Goal: Task Accomplishment & Management: Use online tool/utility

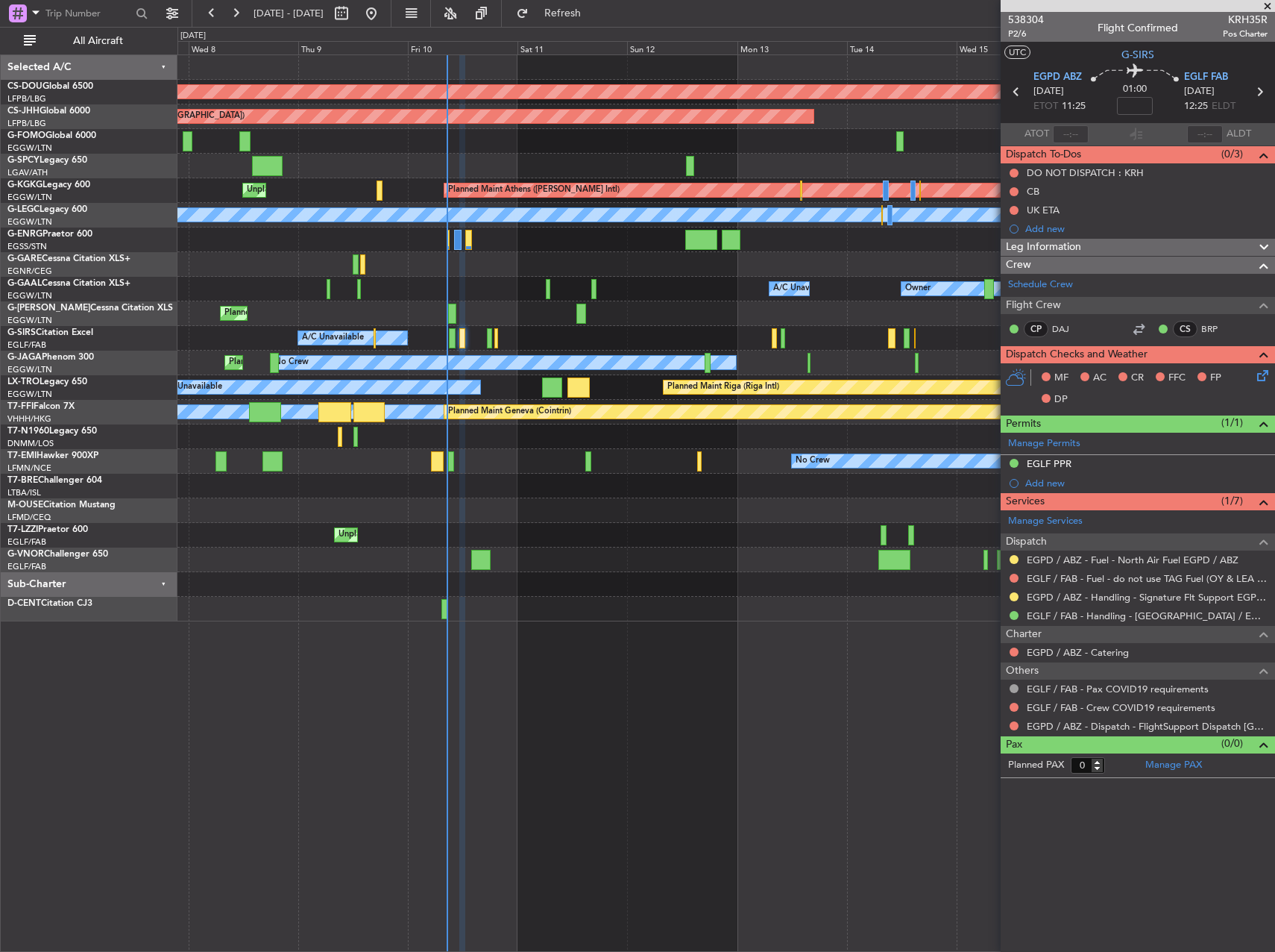
click at [655, 320] on div "Planned Maint [GEOGRAPHIC_DATA] ([GEOGRAPHIC_DATA])" at bounding box center [726, 313] width 1097 height 25
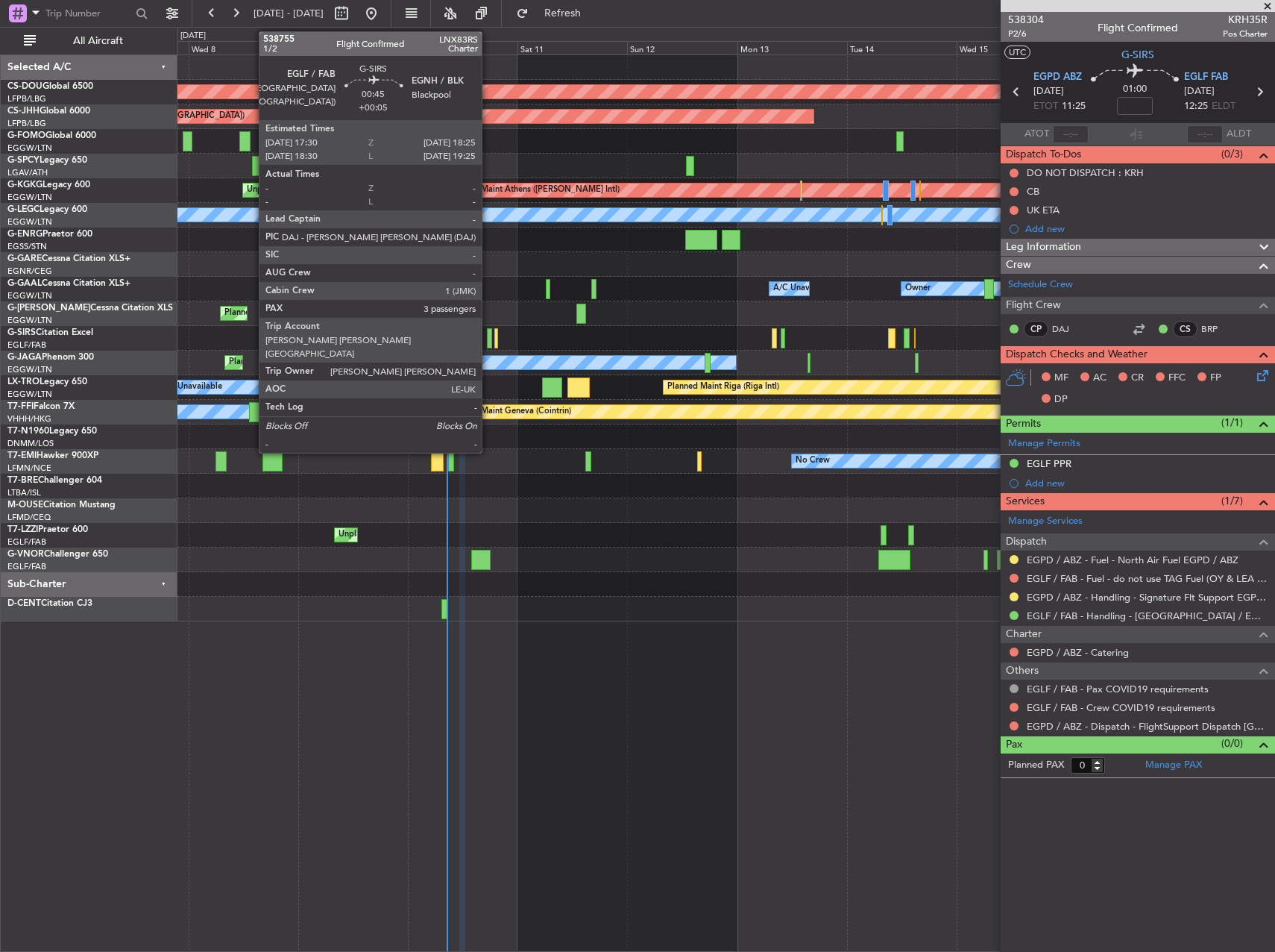
click at [488, 340] on div at bounding box center [489, 338] width 5 height 20
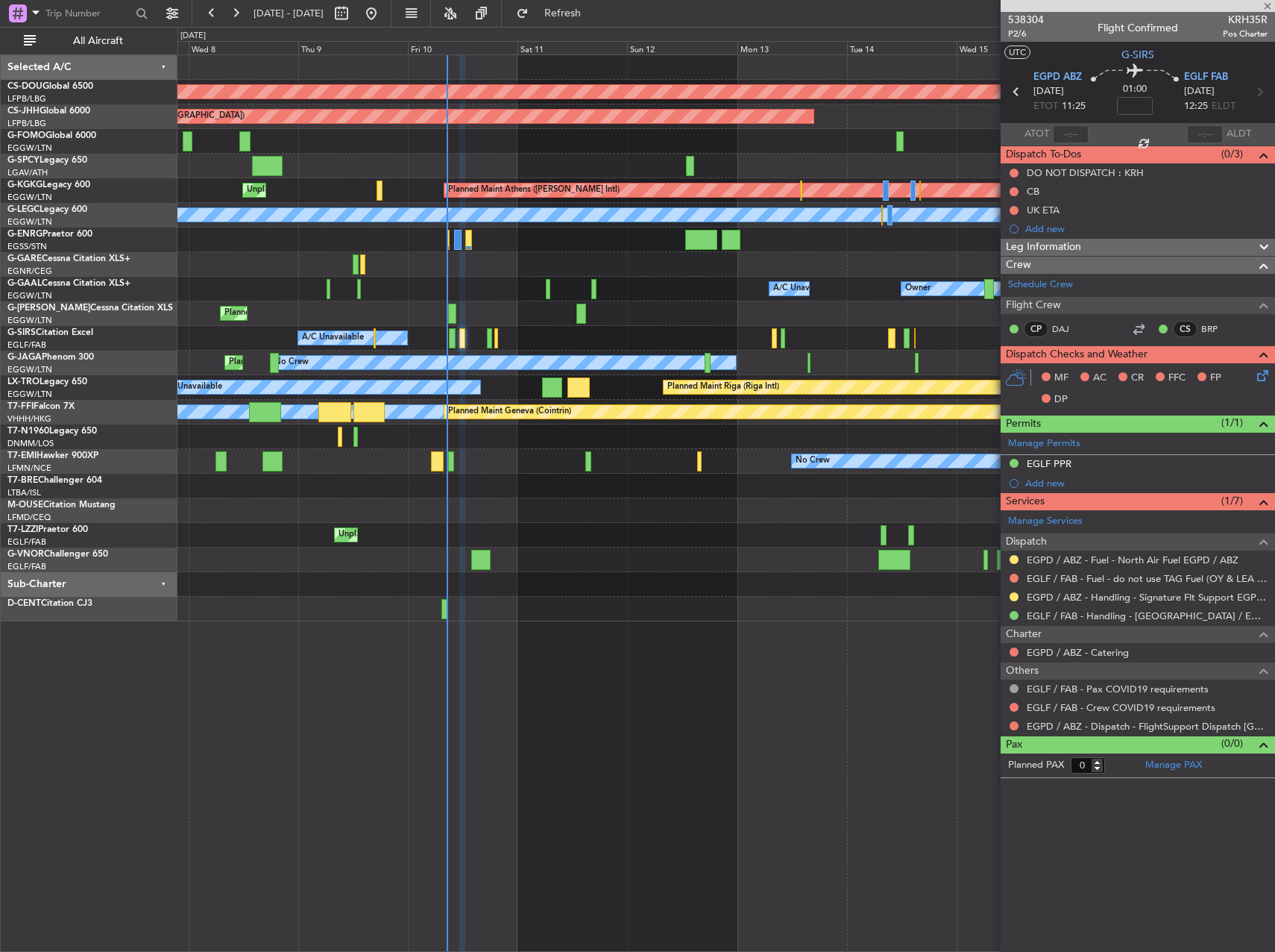
type input "+00:05"
type input "3"
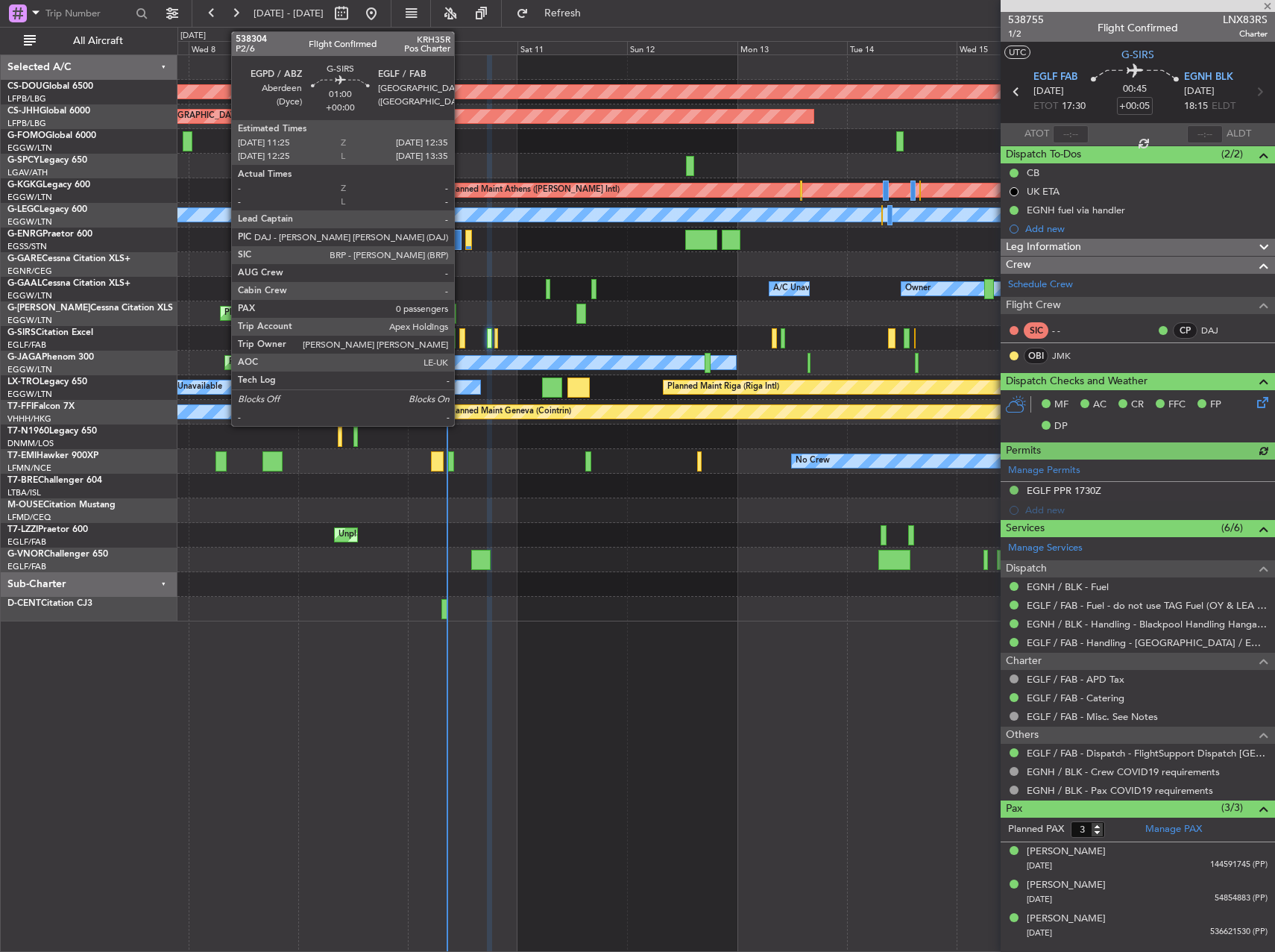
click at [461, 340] on div at bounding box center [463, 338] width 6 height 20
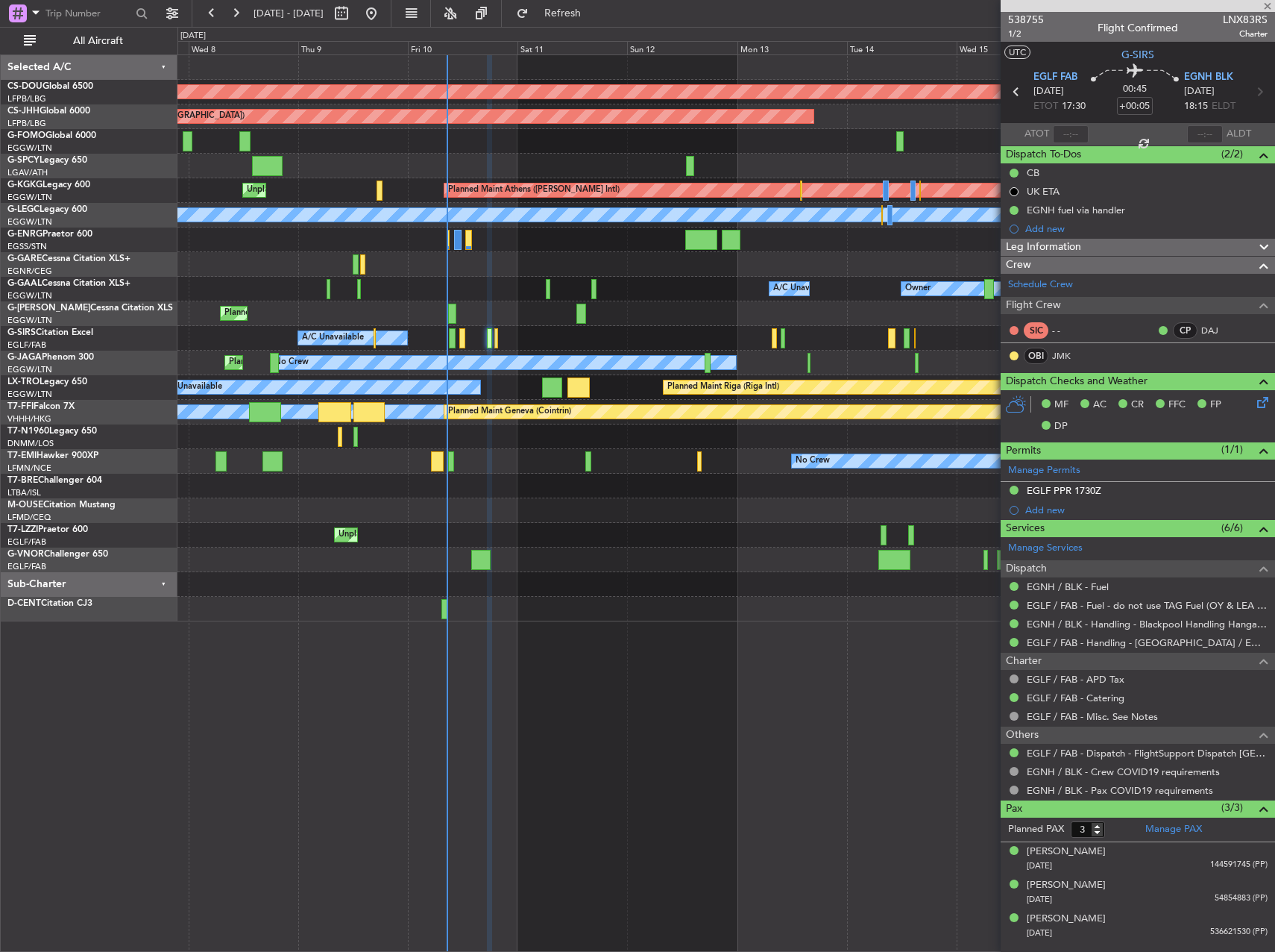
type input "0"
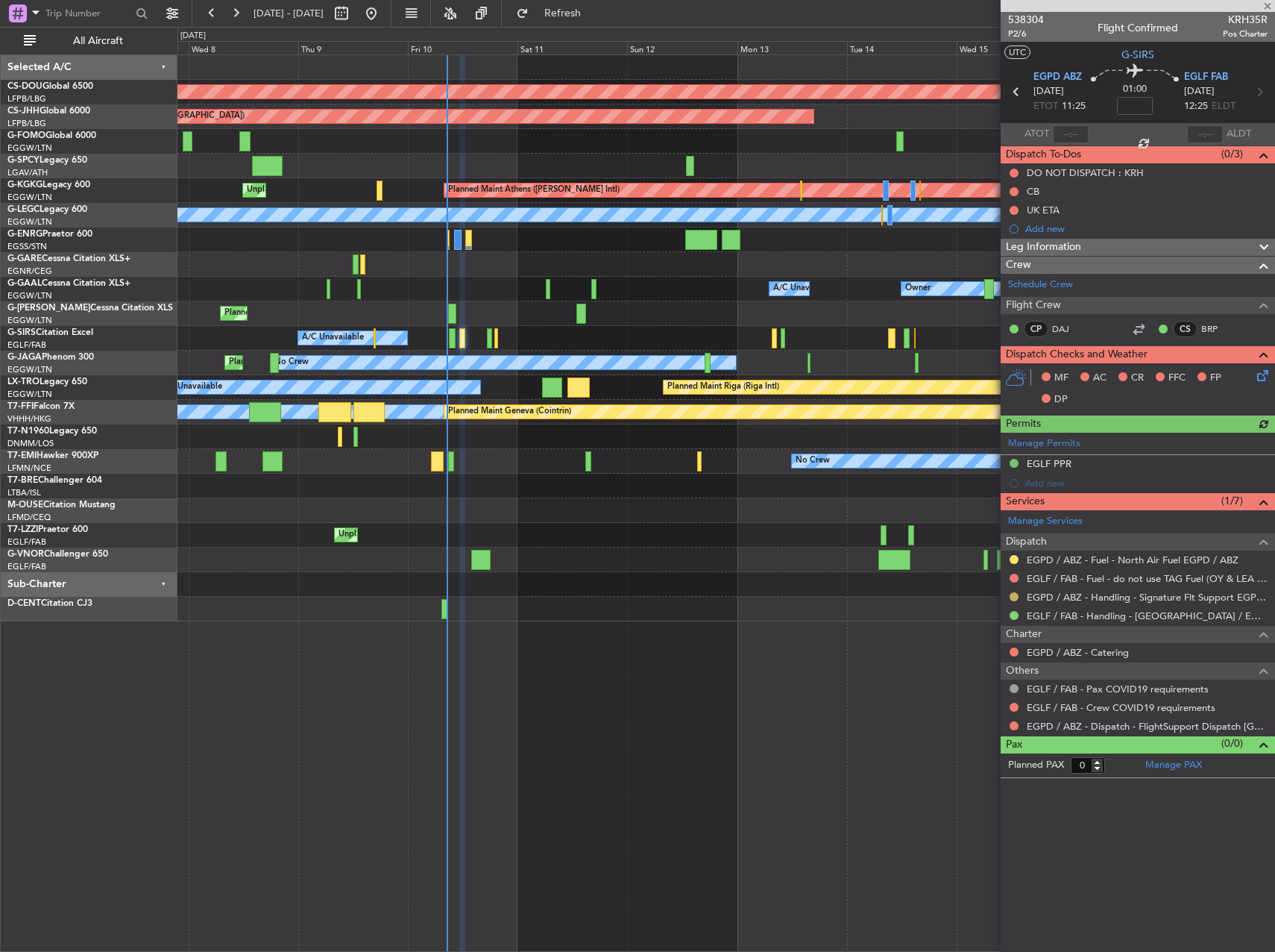
click at [1014, 596] on button at bounding box center [1014, 596] width 9 height 9
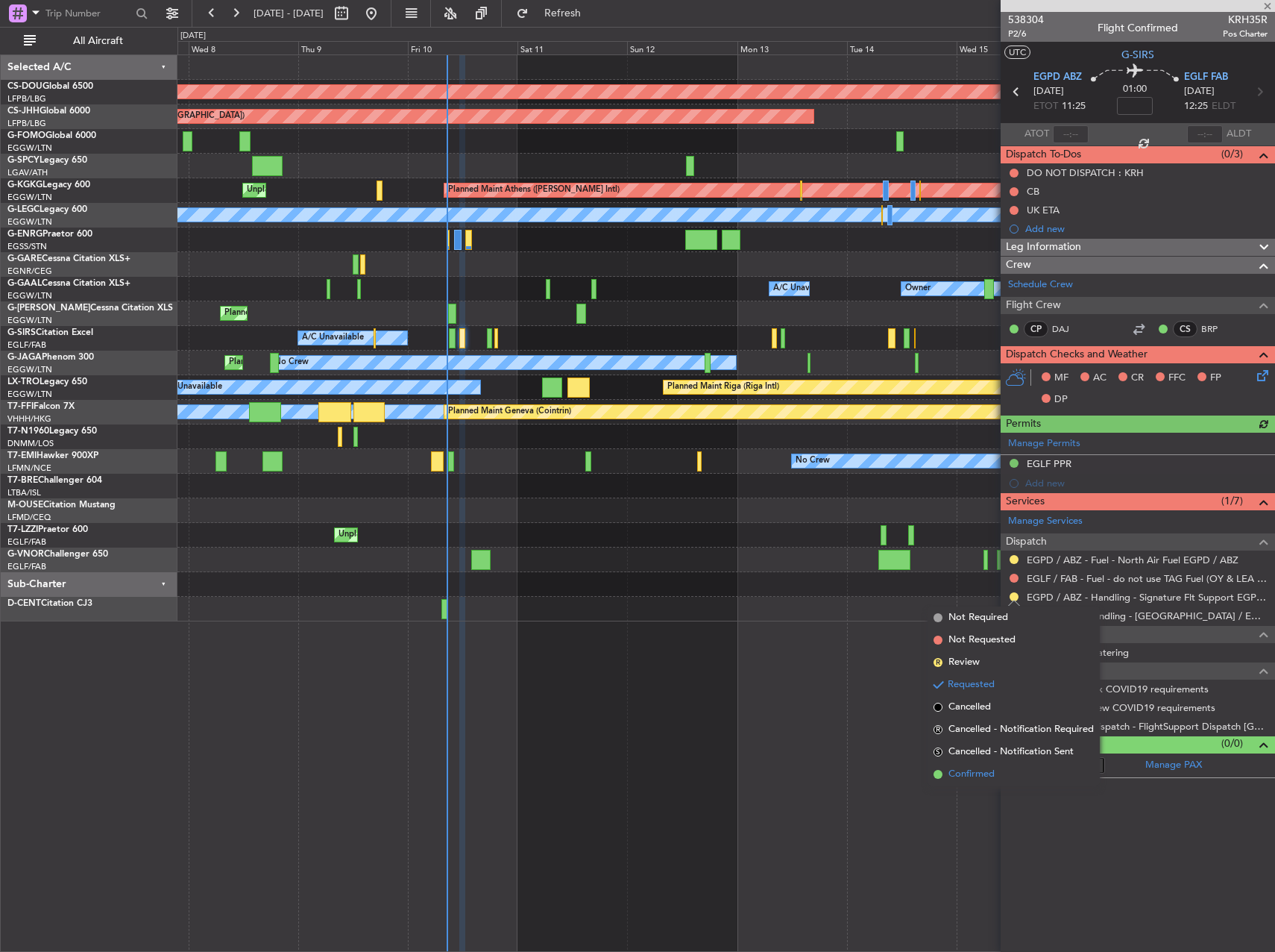
click at [962, 774] on span "Confirmed" at bounding box center [972, 774] width 46 height 15
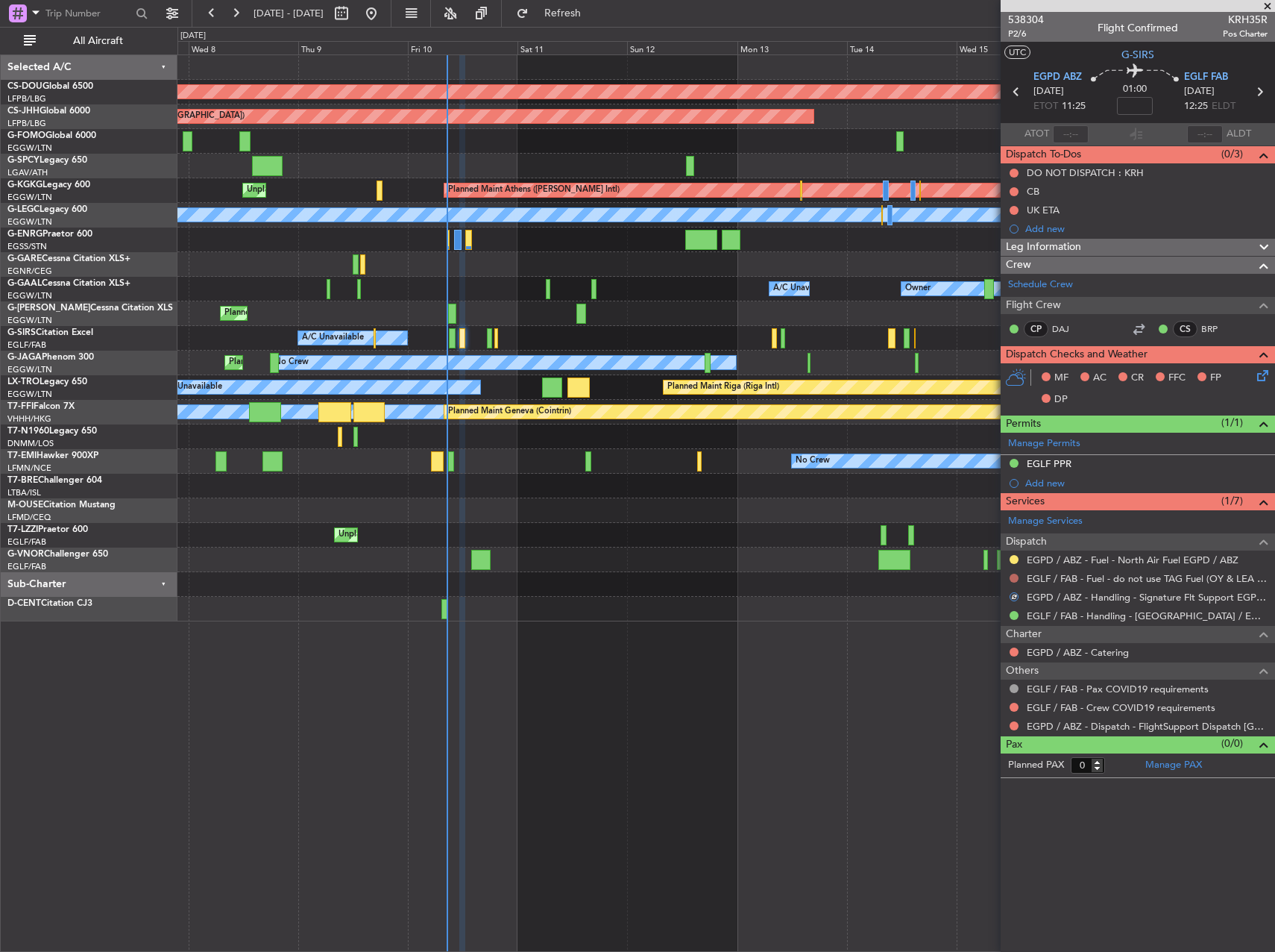
click at [1015, 574] on button at bounding box center [1014, 577] width 9 height 9
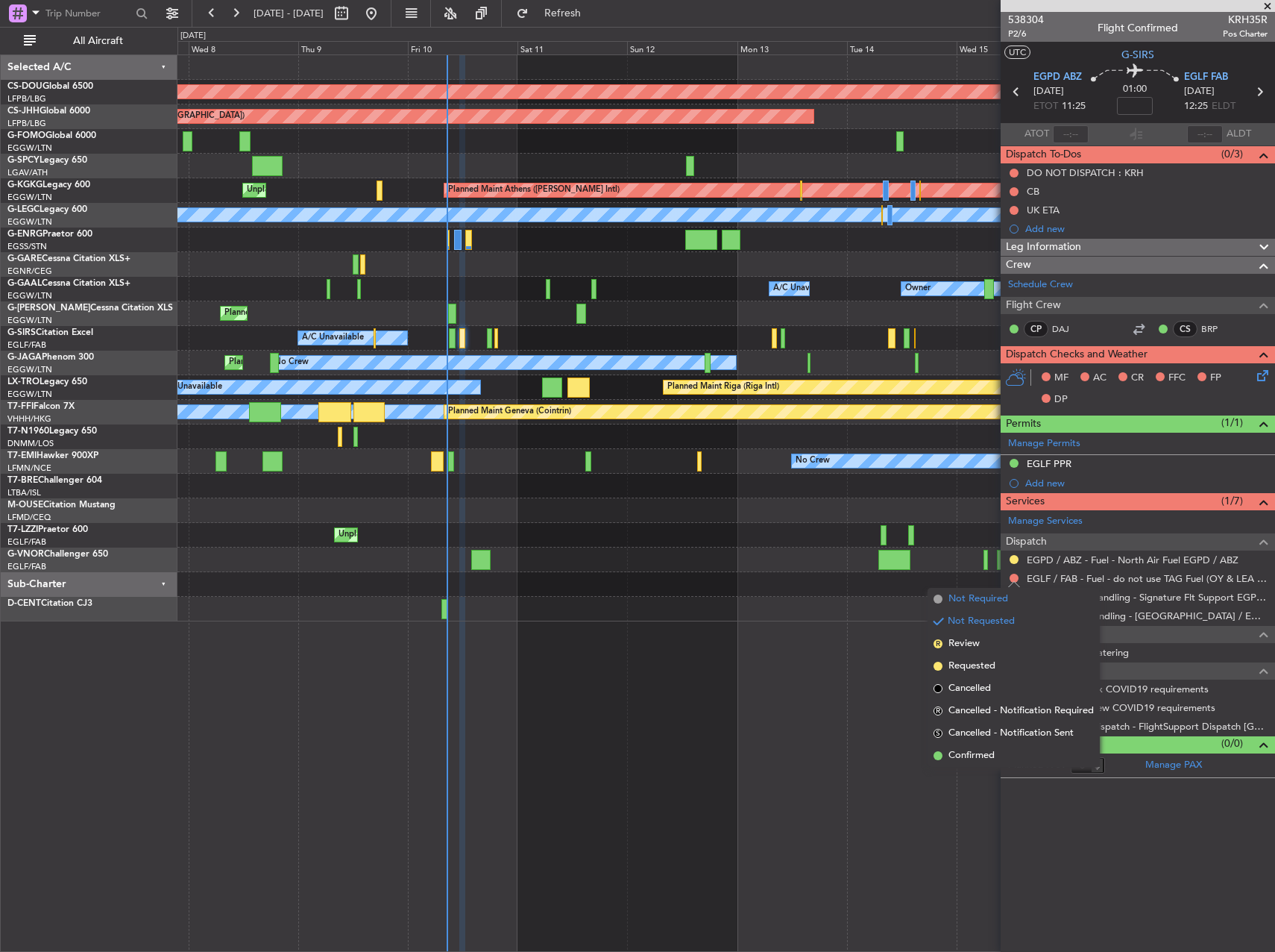
click at [967, 600] on span "Not Required" at bounding box center [978, 598] width 59 height 15
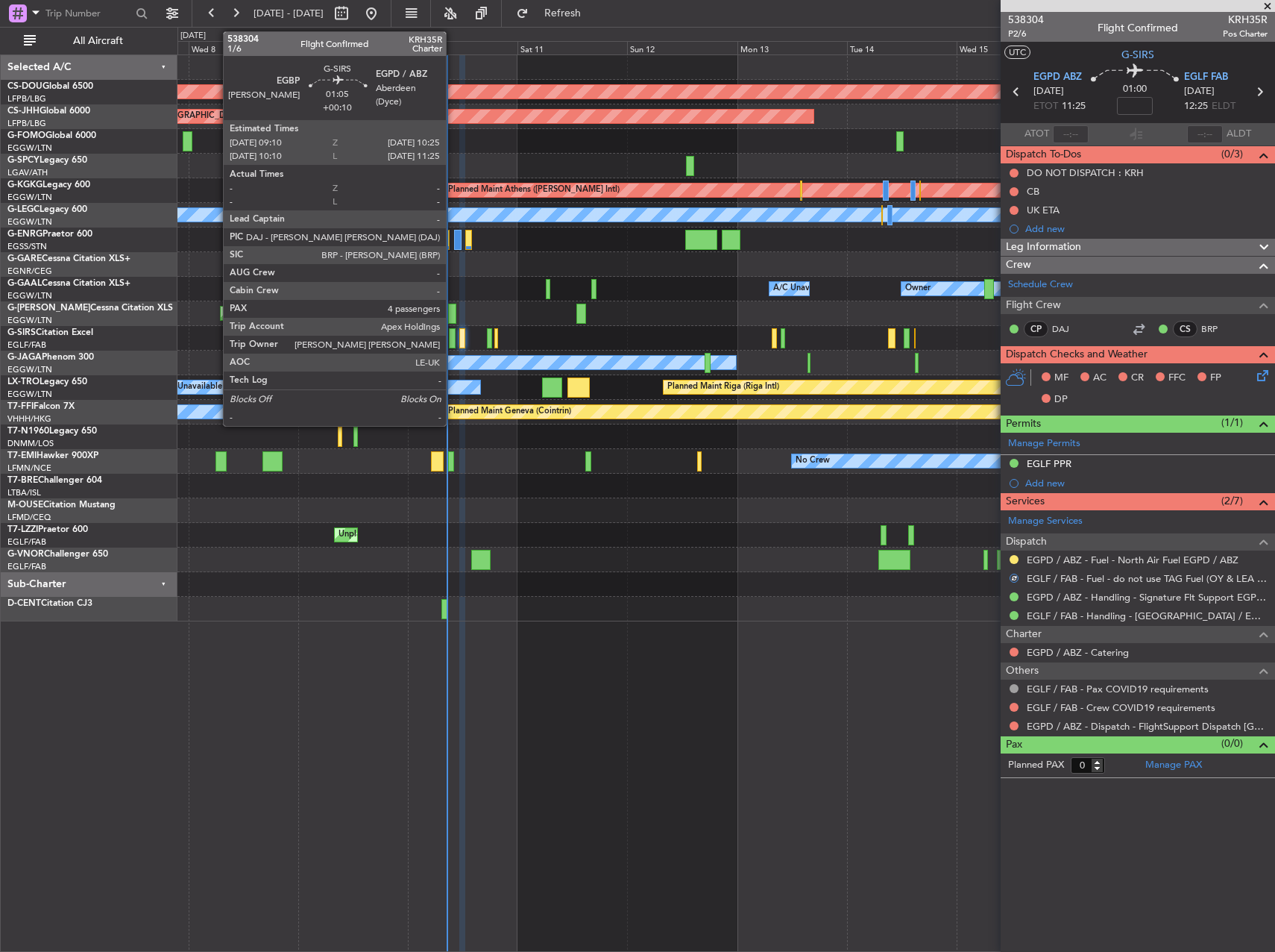
click at [453, 337] on div at bounding box center [452, 338] width 6 height 20
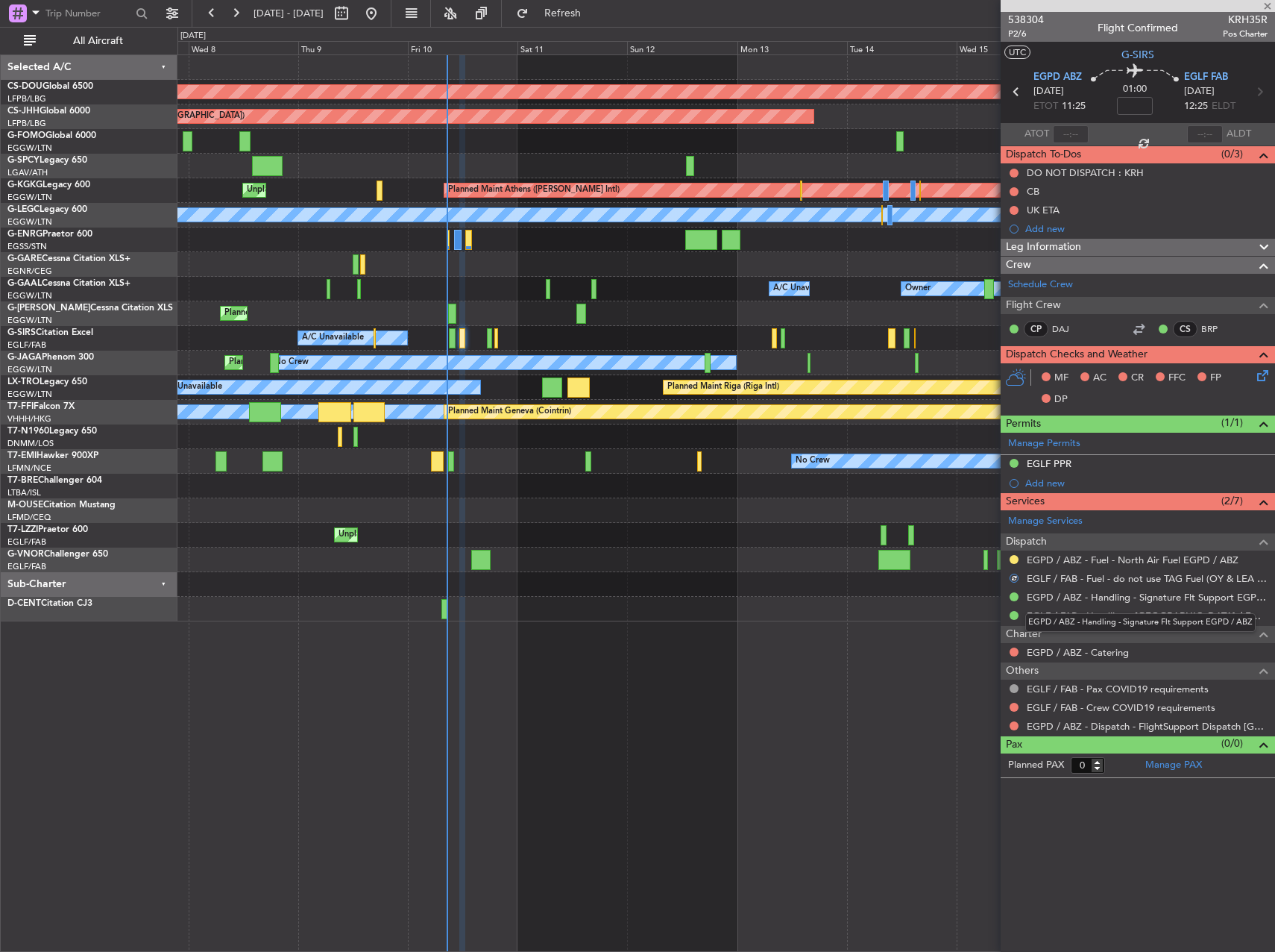
type input "+00:10"
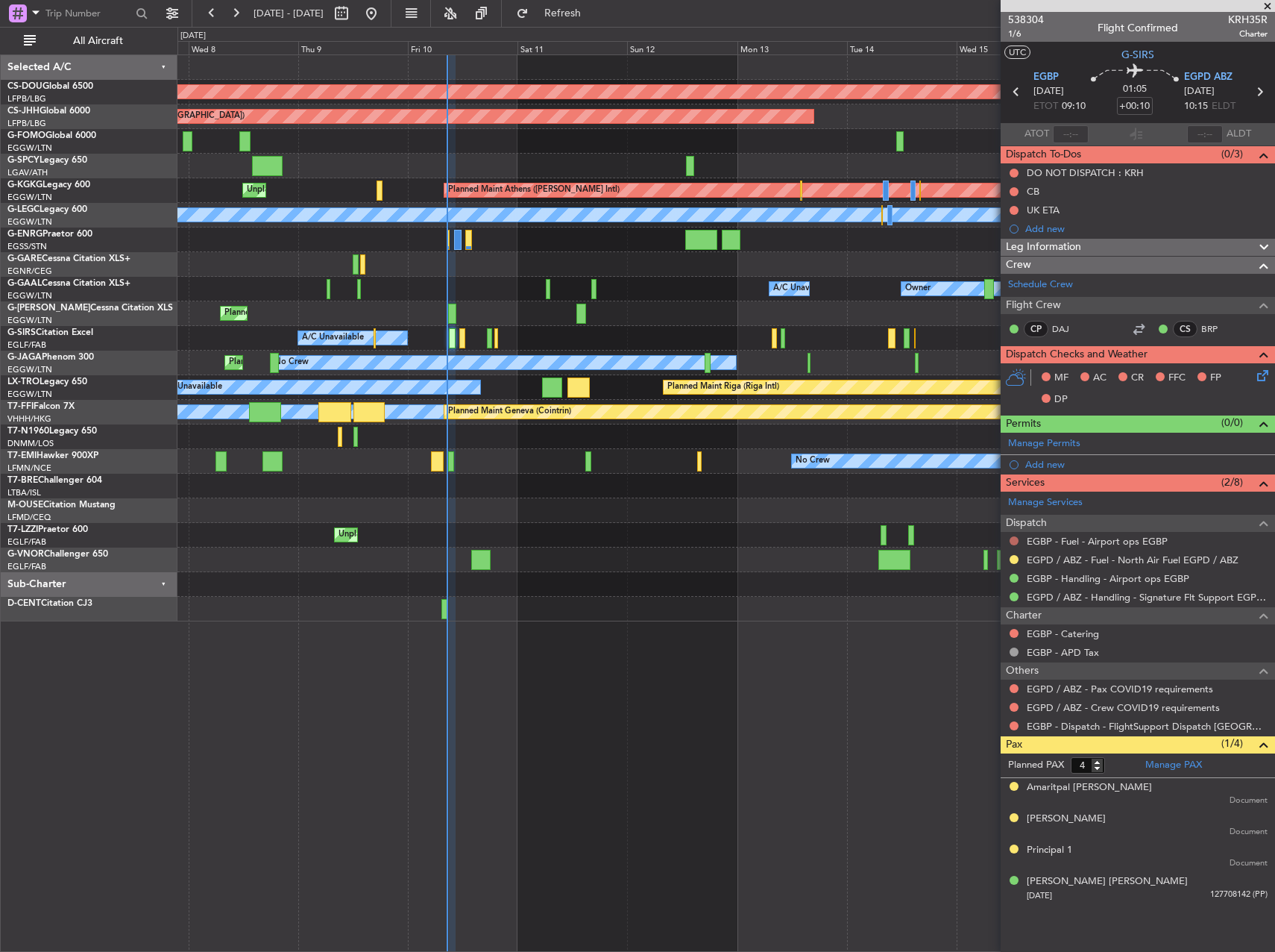
click at [1011, 541] on button at bounding box center [1014, 541] width 9 height 9
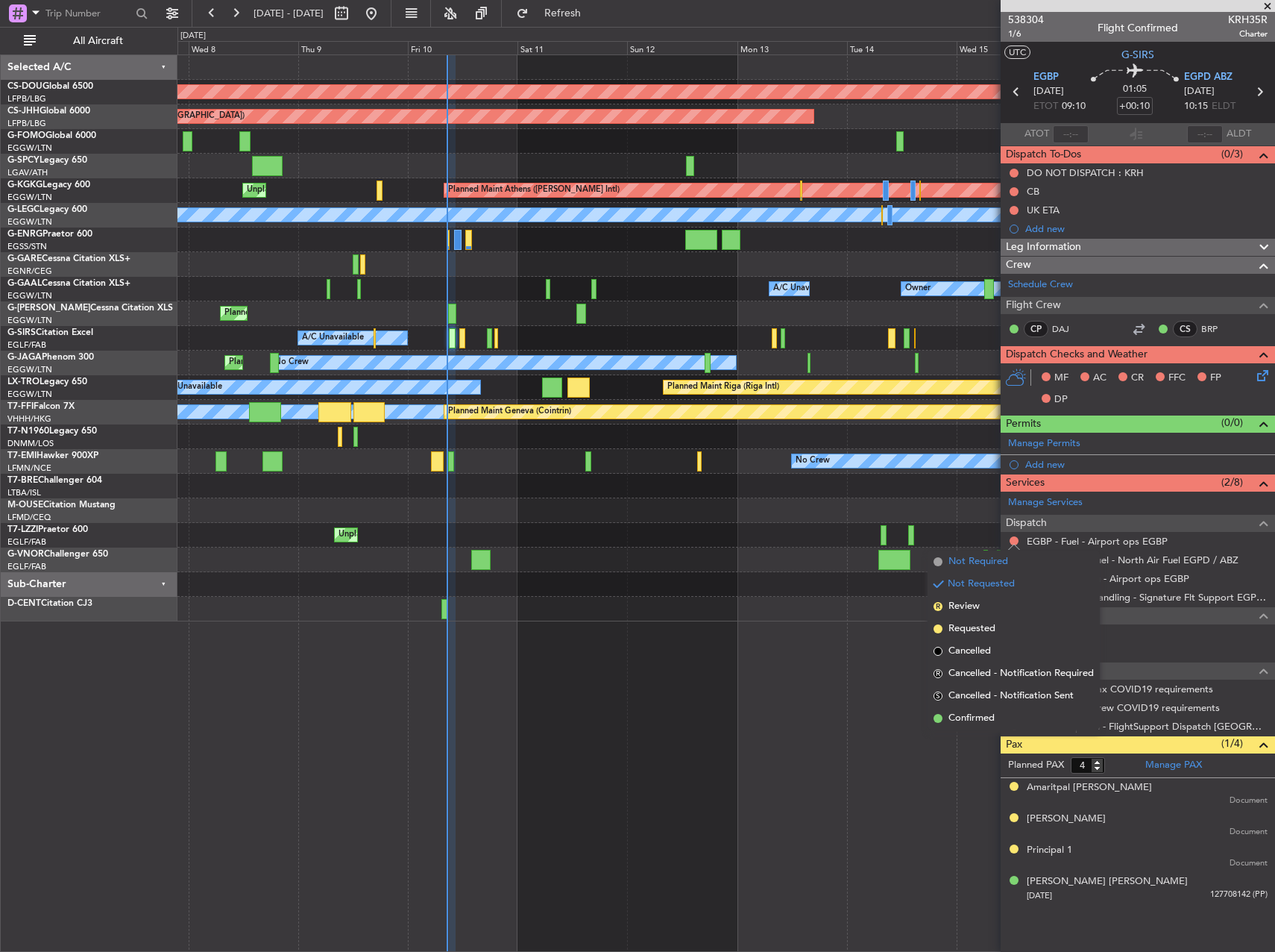
click at [971, 562] on span "Not Required" at bounding box center [978, 562] width 59 height 15
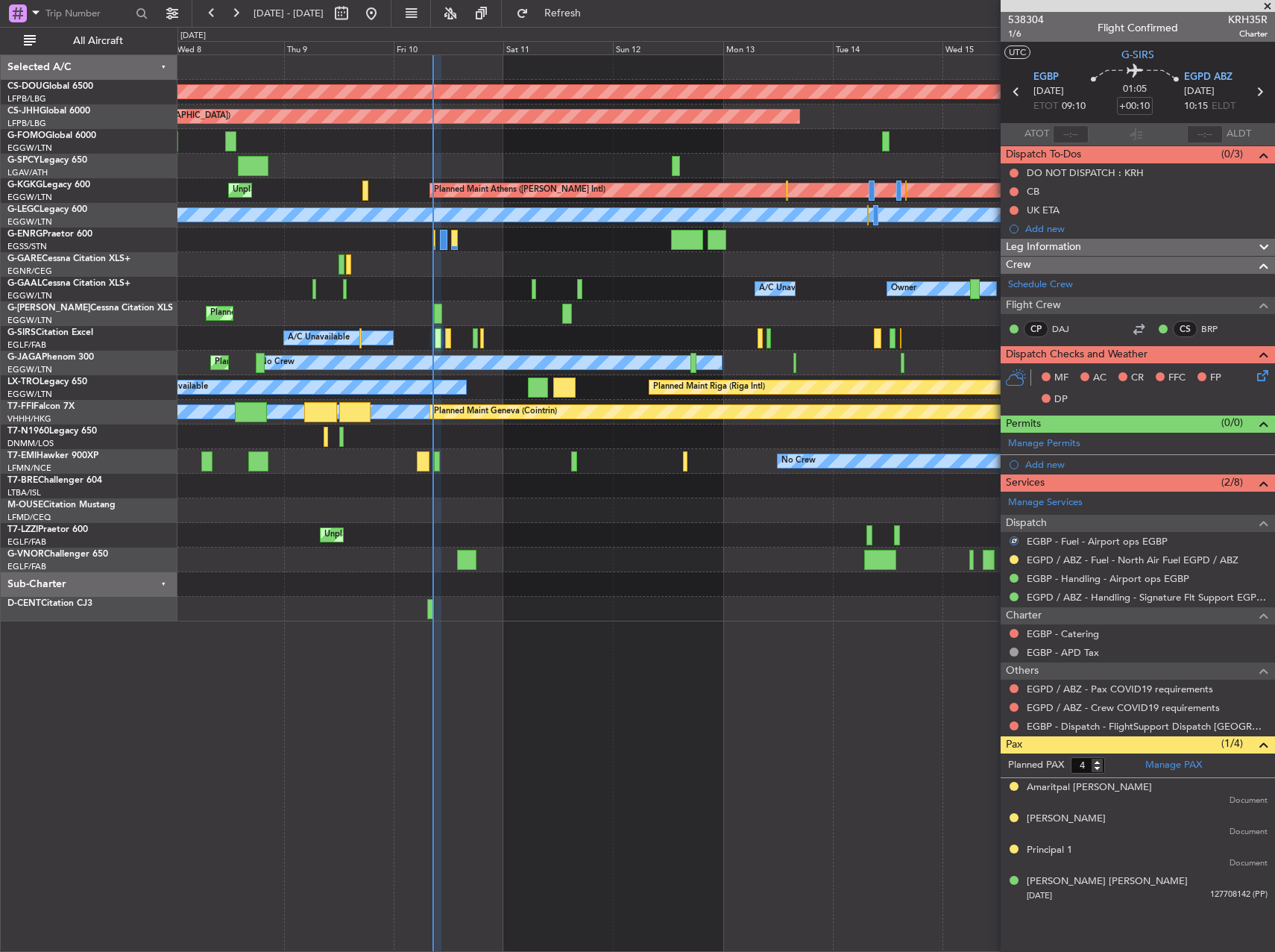
click at [699, 343] on div "A/C Unavailable Planned Maint [GEOGRAPHIC_DATA] ([GEOGRAPHIC_DATA])" at bounding box center [726, 338] width 1097 height 25
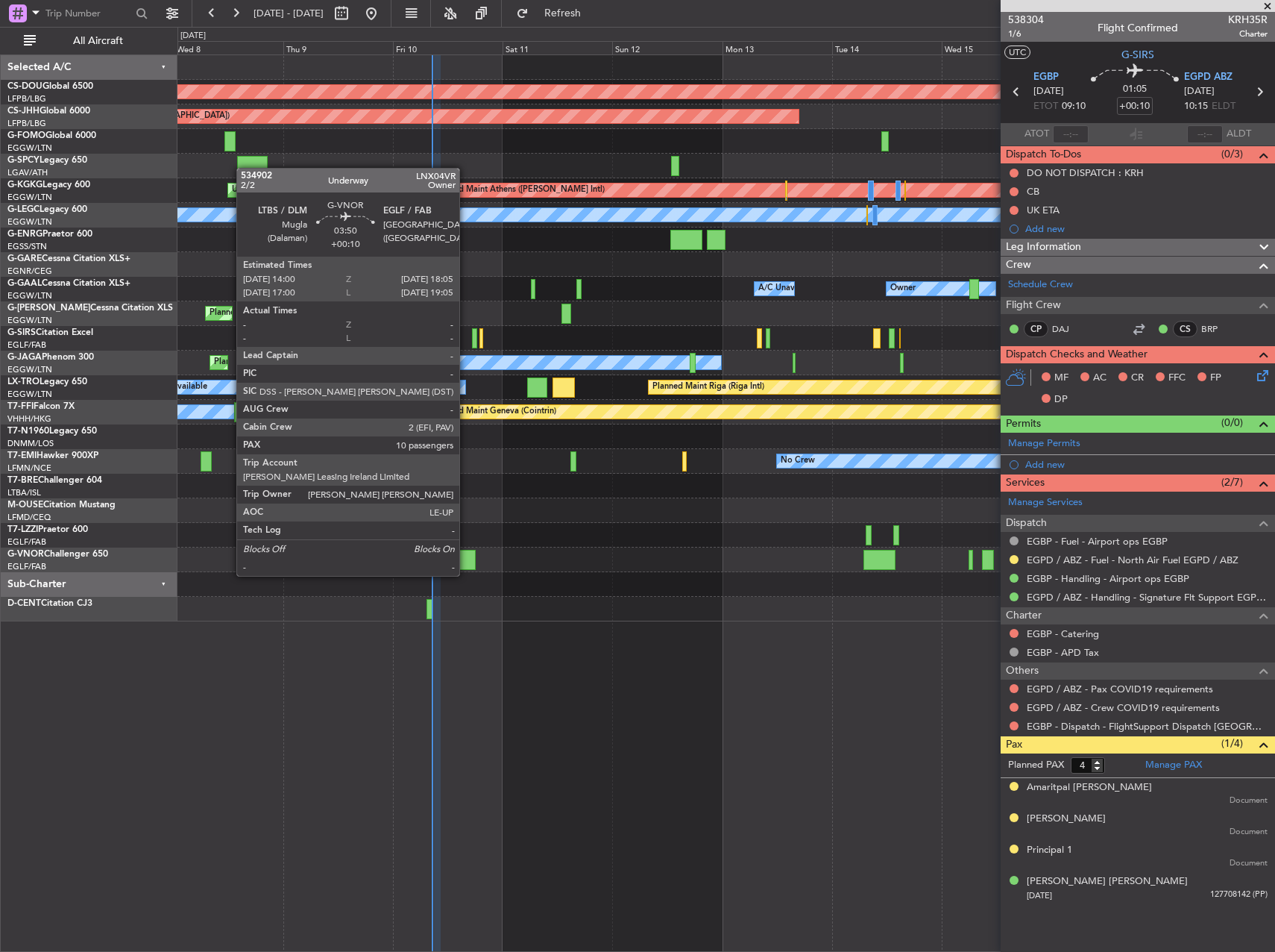
click at [467, 561] on div at bounding box center [467, 560] width 20 height 20
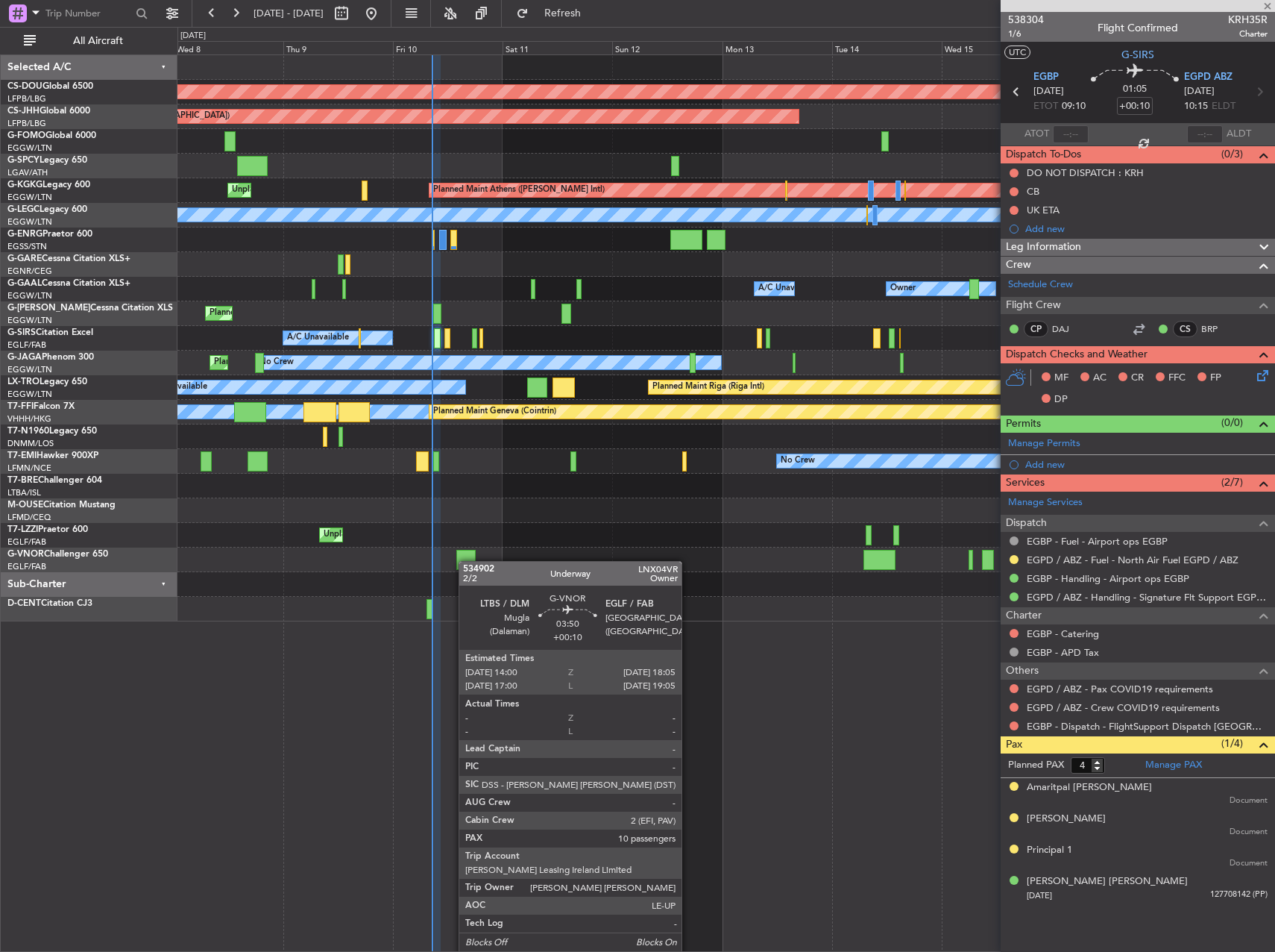
type input "10"
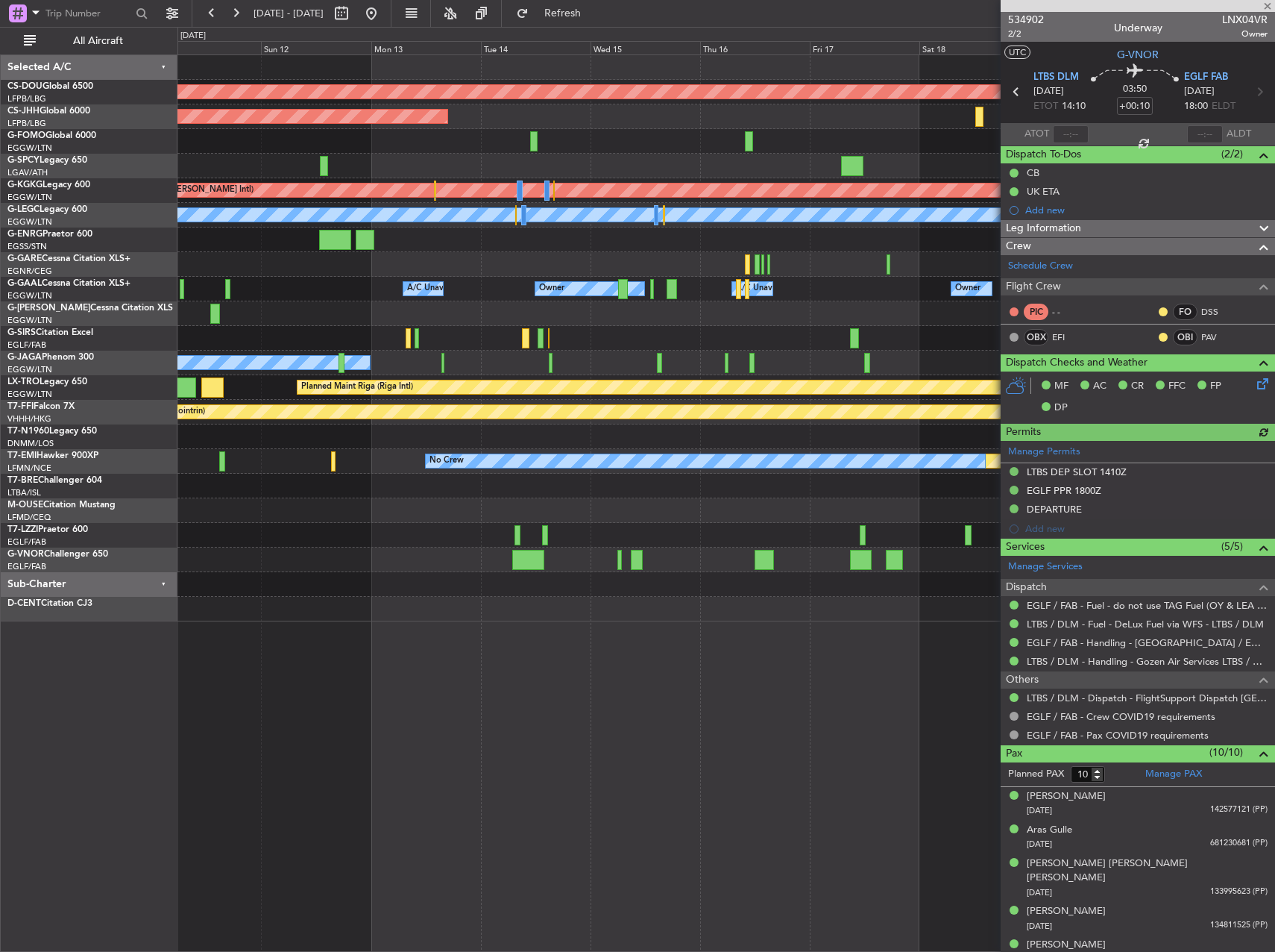
click at [352, 593] on div at bounding box center [726, 584] width 1097 height 25
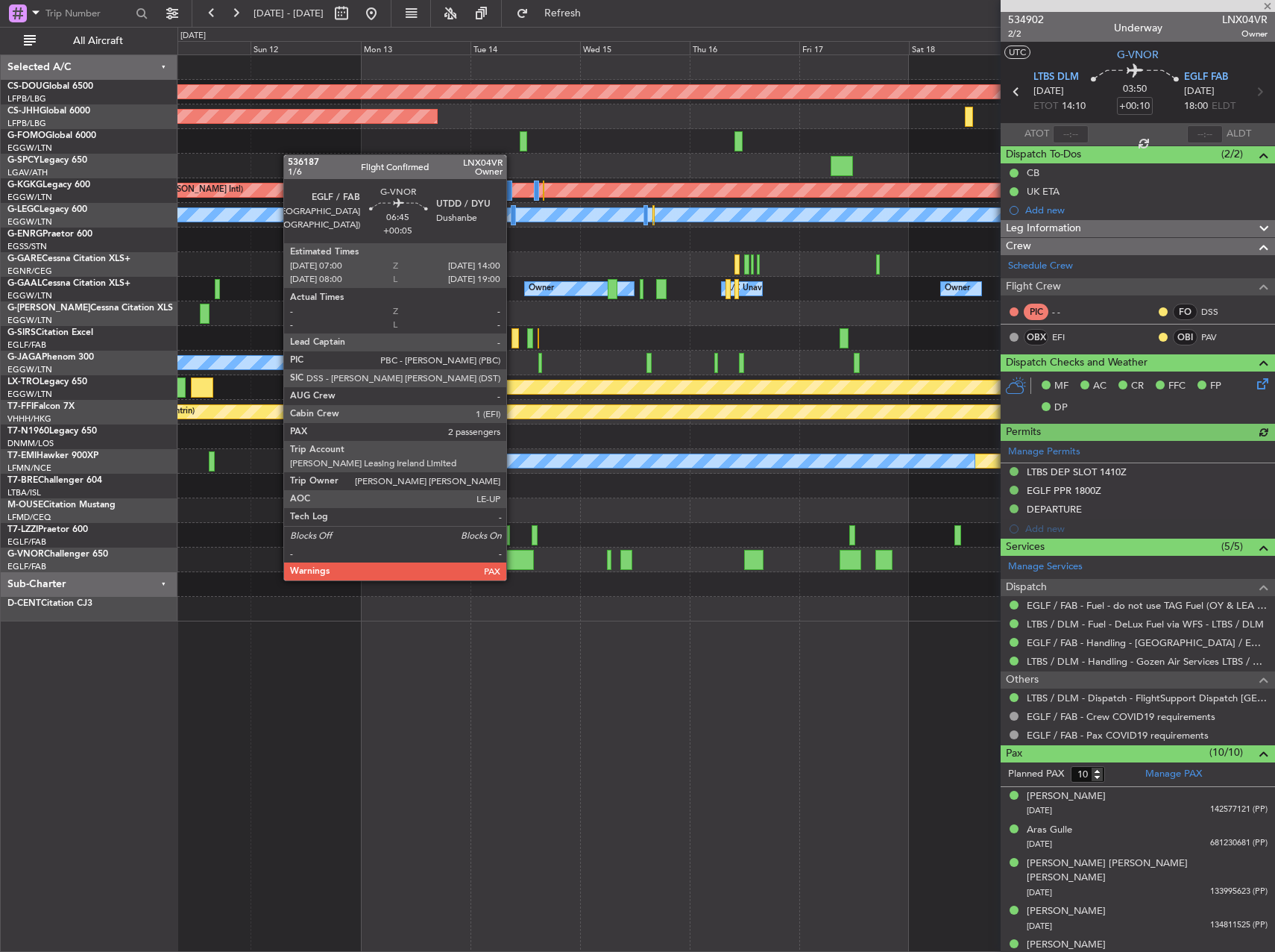
click at [515, 563] on div at bounding box center [518, 560] width 32 height 20
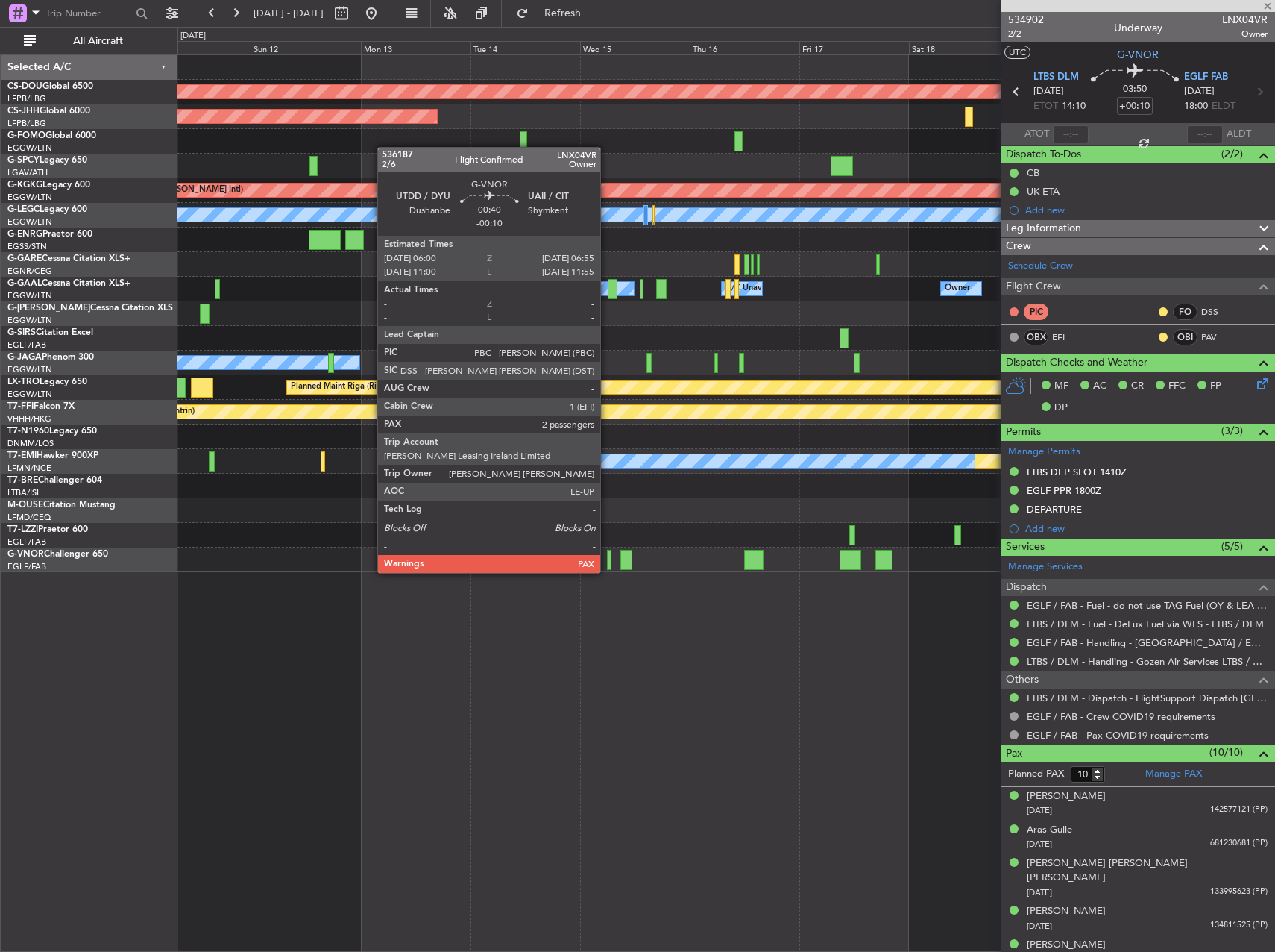
type input "+00:05"
type input "2"
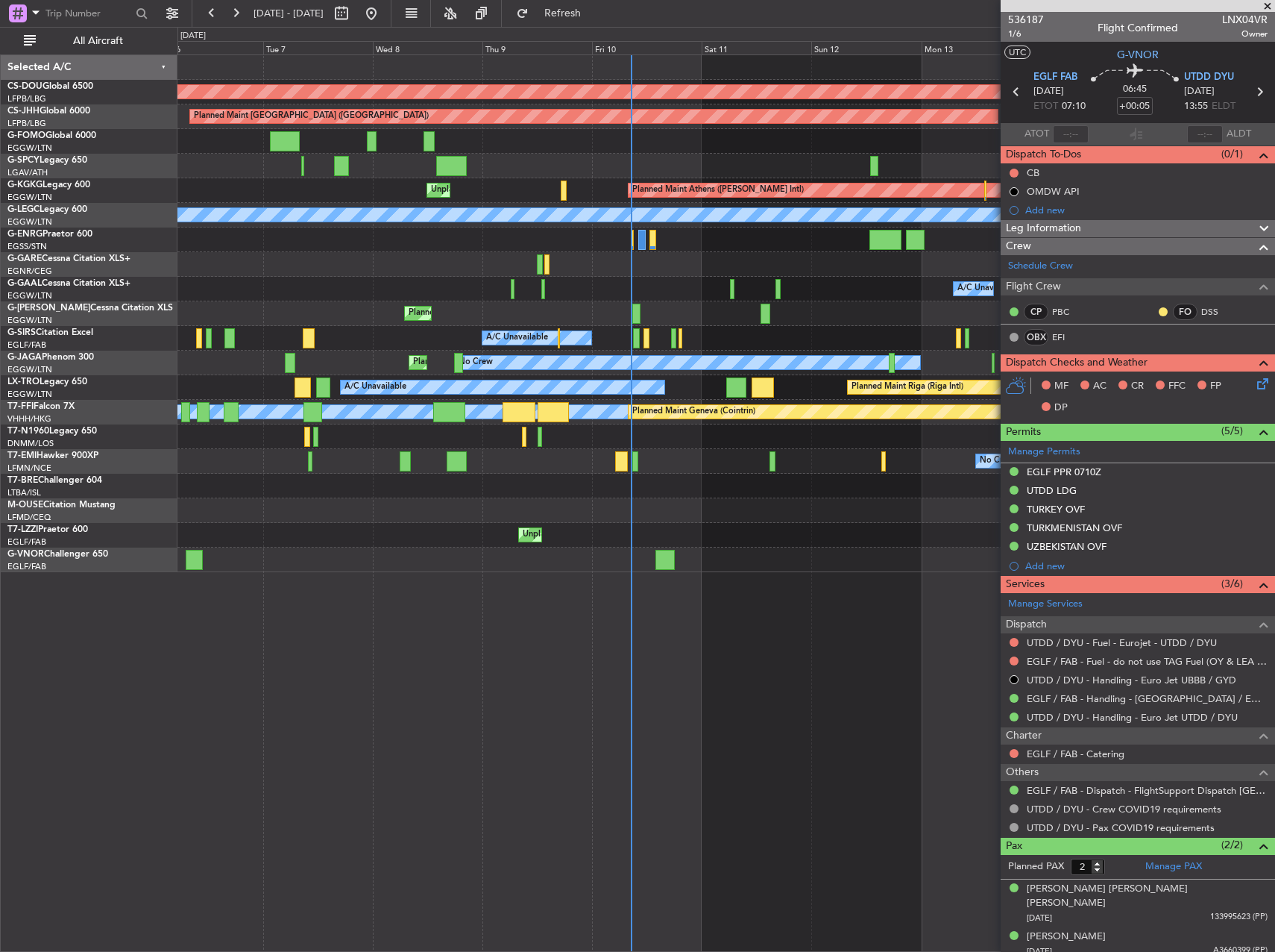
click at [810, 438] on div "Planned Maint London ([GEOGRAPHIC_DATA]) Planned Maint [GEOGRAPHIC_DATA] ([GEOG…" at bounding box center [726, 313] width 1097 height 517
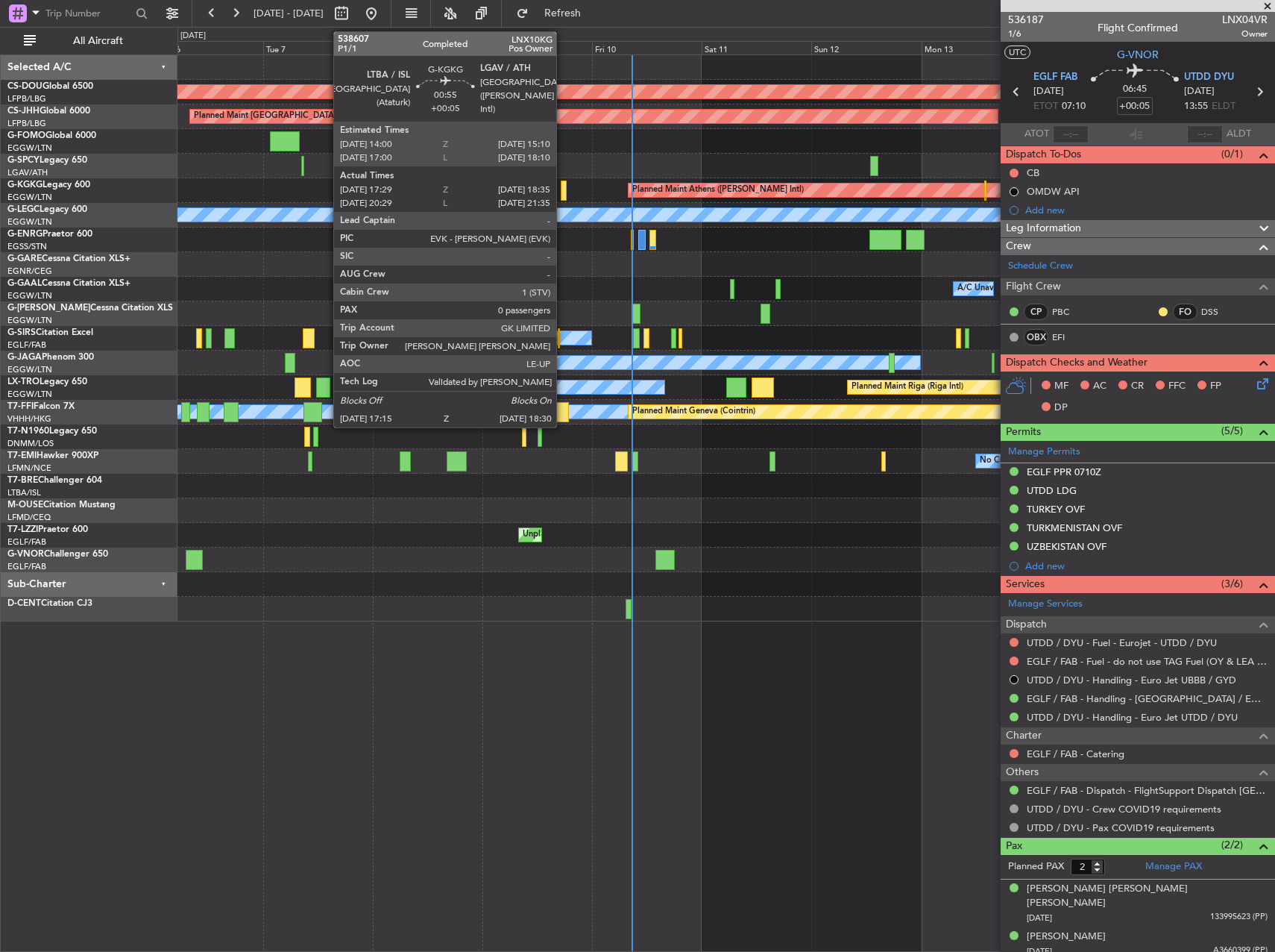
click at [563, 188] on div at bounding box center [563, 191] width 6 height 20
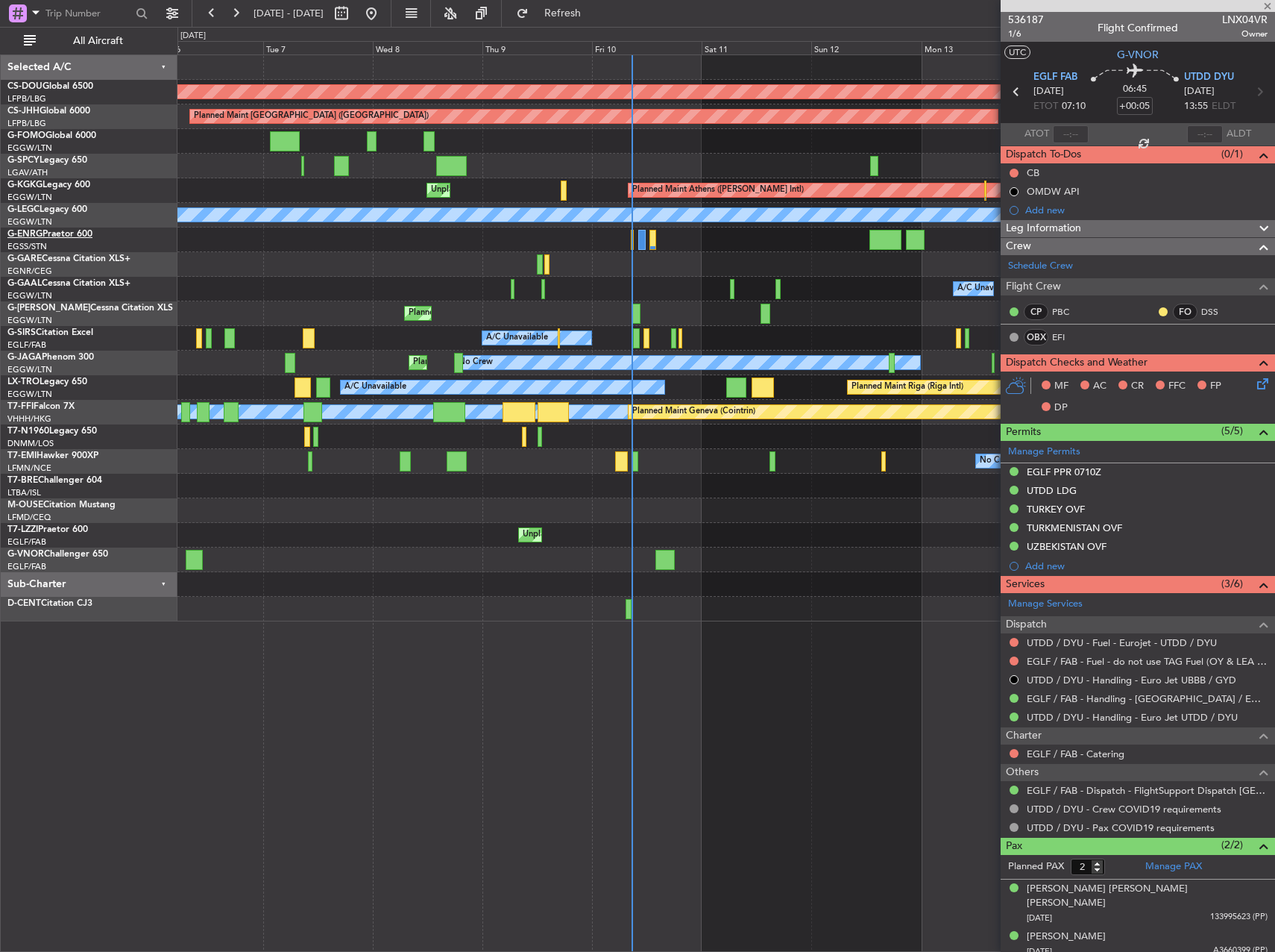
type input "17:29"
type input "18:20"
type input "0"
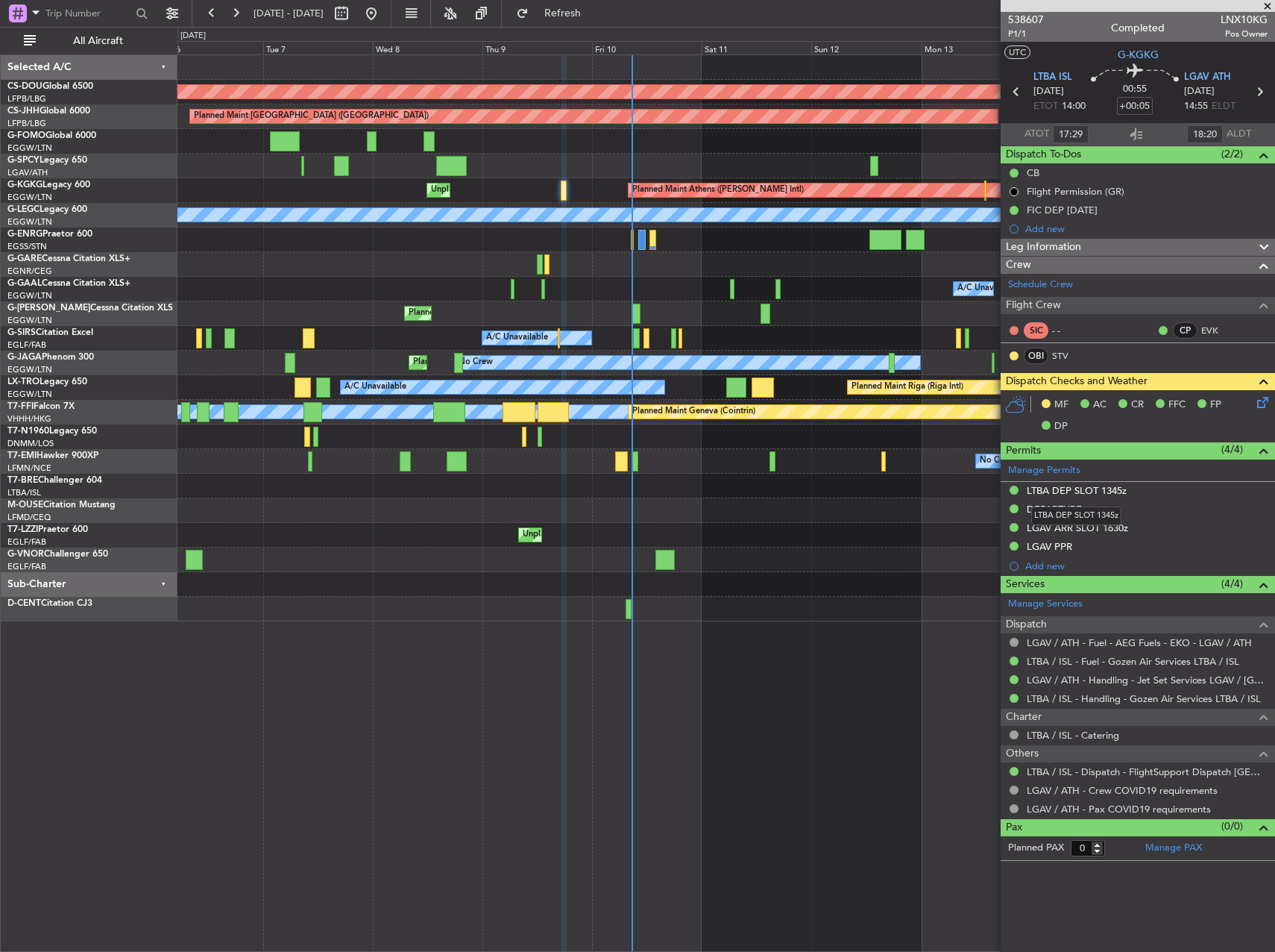
click at [1123, 509] on mat-tooltip-component "LTBA DEP SLOT 1345z" at bounding box center [1076, 516] width 111 height 40
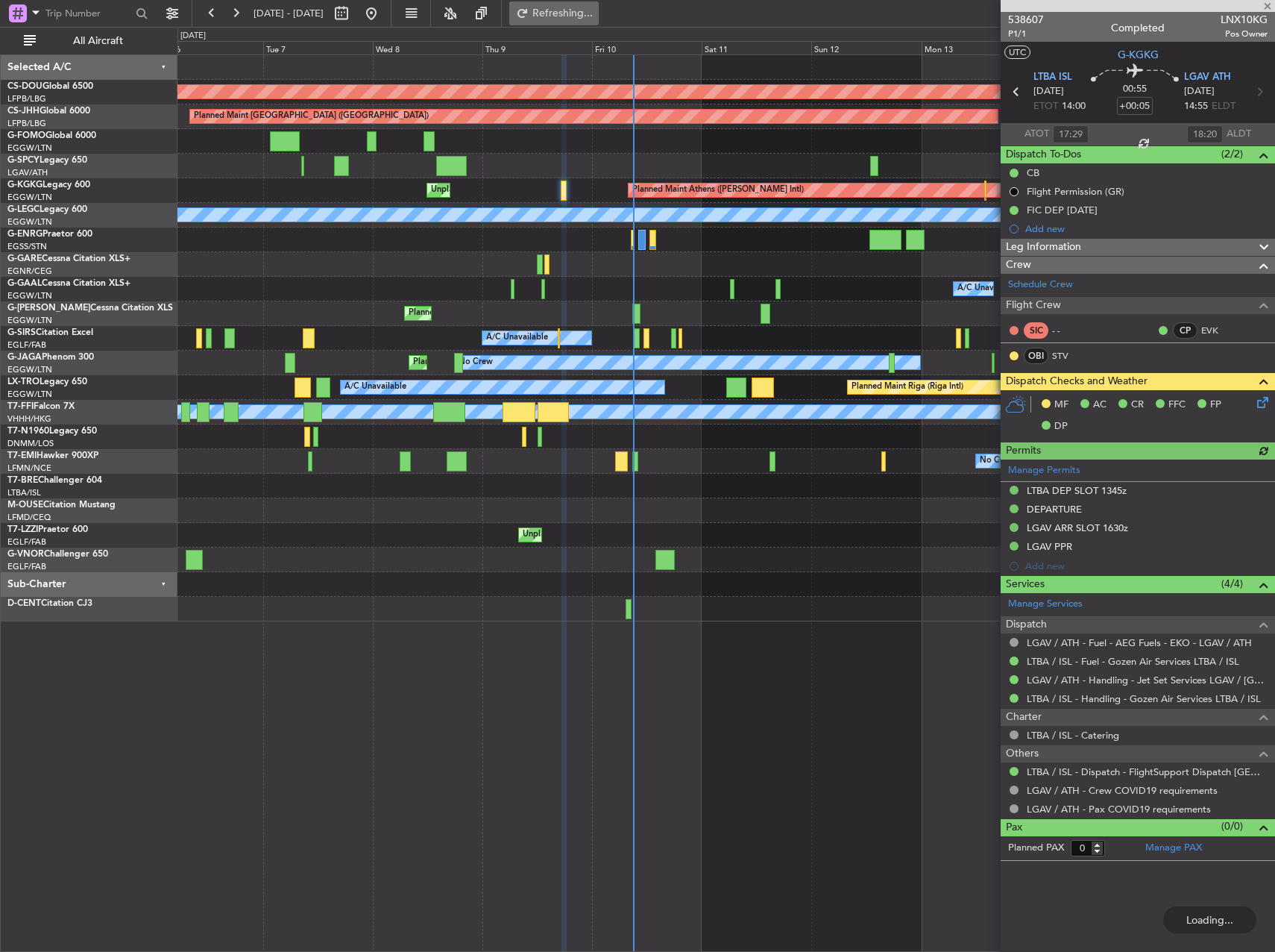
click at [575, 12] on button "Refreshing..." at bounding box center [553, 14] width 90 height 24
click at [576, 12] on button "Refresh" at bounding box center [553, 14] width 90 height 24
